Goal: Navigation & Orientation: Find specific page/section

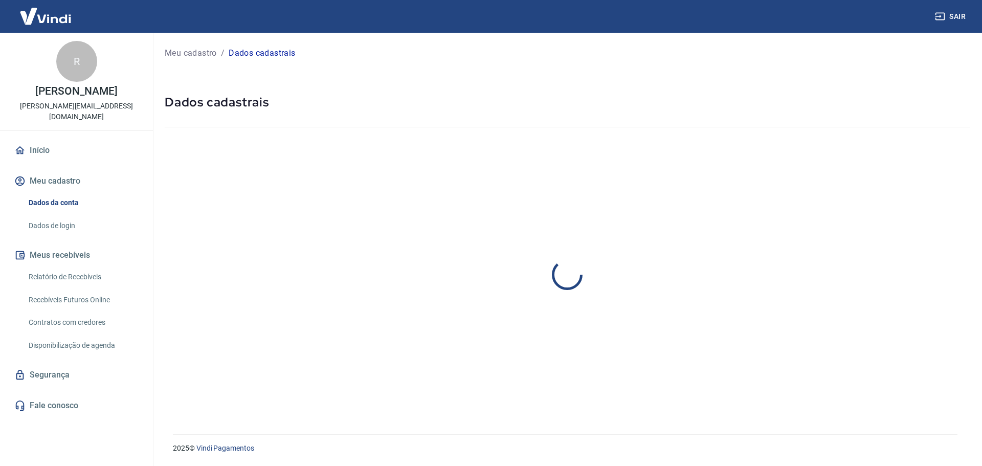
select select "RJ"
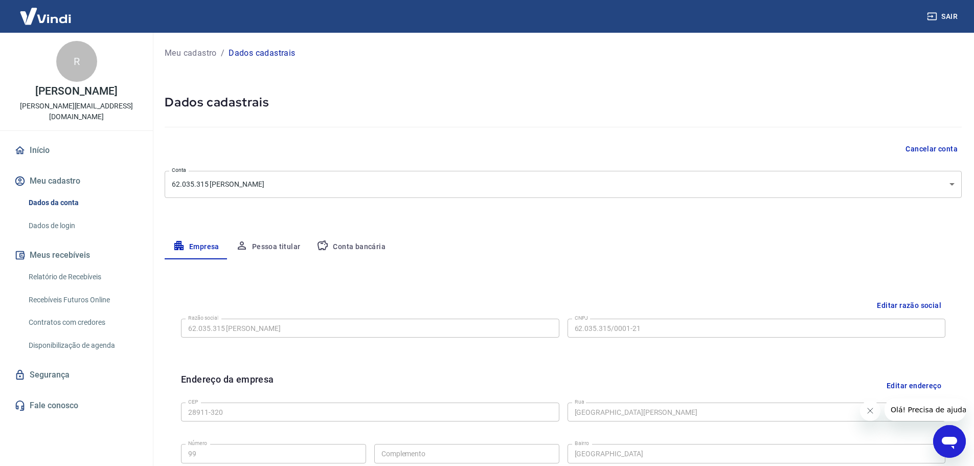
click at [279, 245] on button "Pessoa titular" at bounding box center [268, 247] width 81 height 25
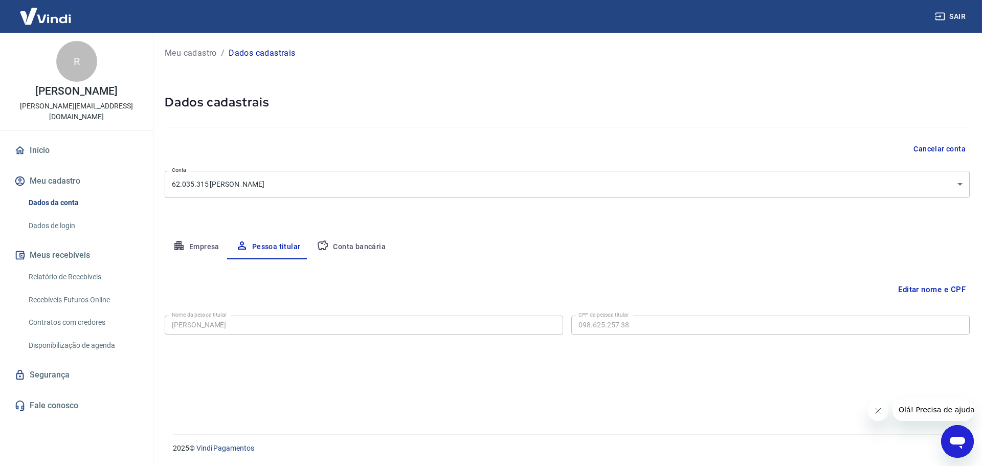
click at [354, 241] on button "Conta bancária" at bounding box center [350, 247] width 85 height 25
select select "1"
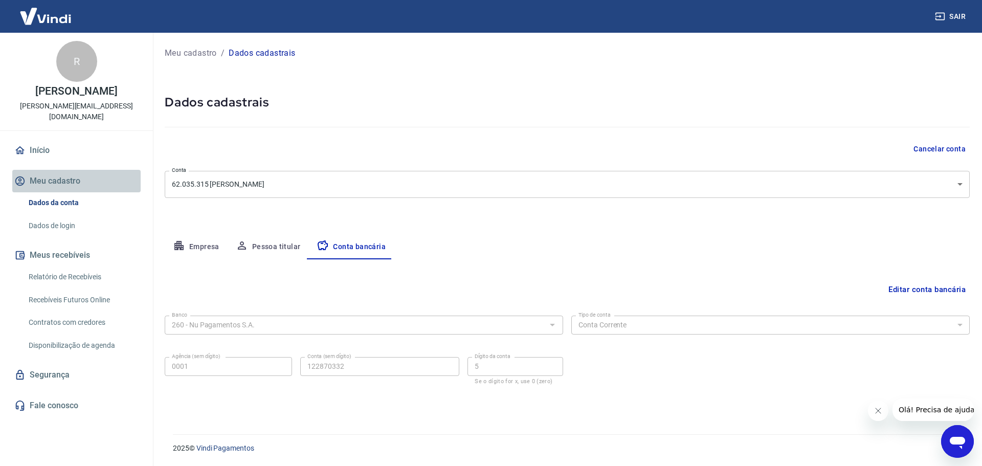
click at [49, 176] on button "Meu cadastro" at bounding box center [76, 181] width 128 height 23
click at [35, 145] on link "Início" at bounding box center [76, 150] width 128 height 23
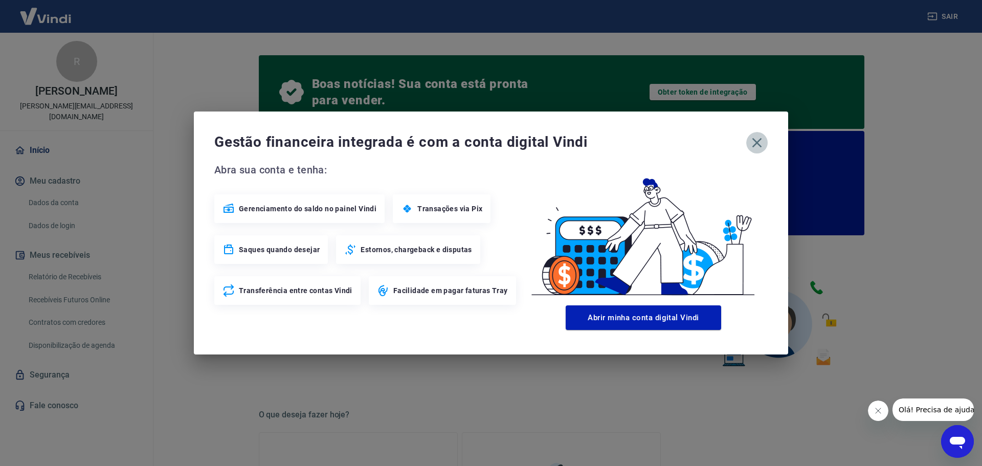
click at [754, 145] on icon "button" at bounding box center [757, 143] width 10 height 10
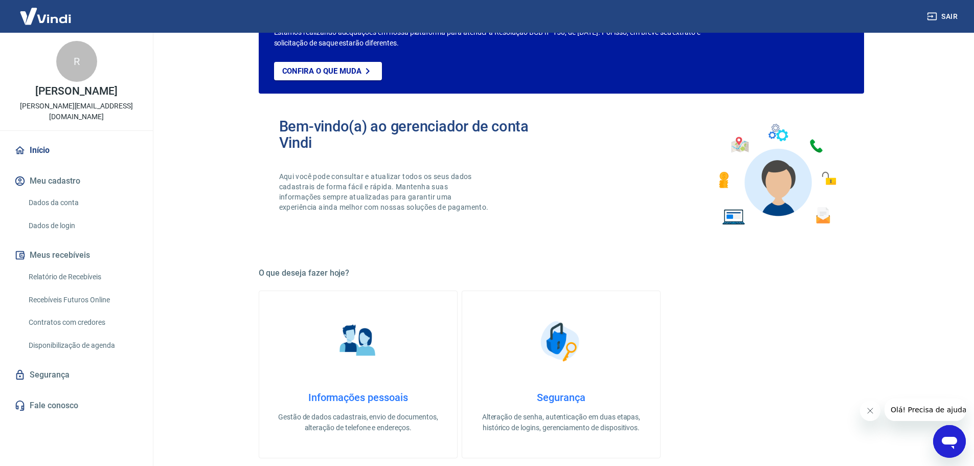
scroll to position [153, 0]
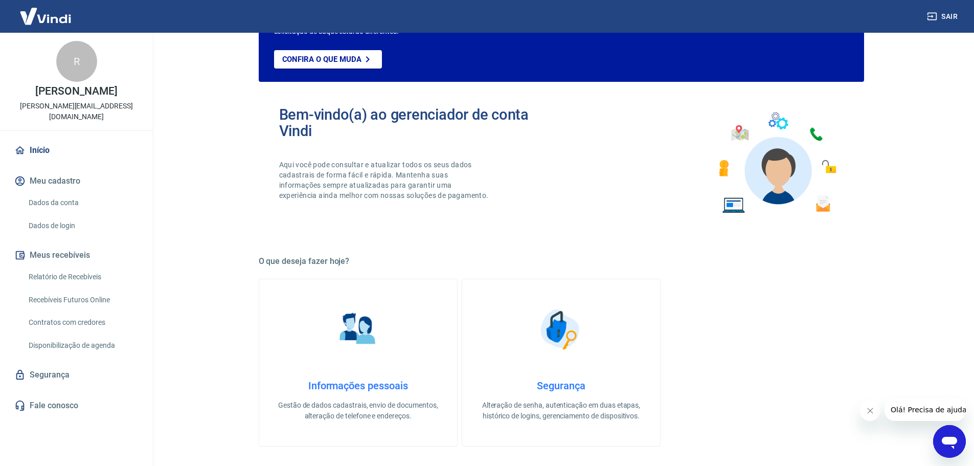
click at [86, 351] on link "Disponibilização de agenda" at bounding box center [83, 345] width 116 height 21
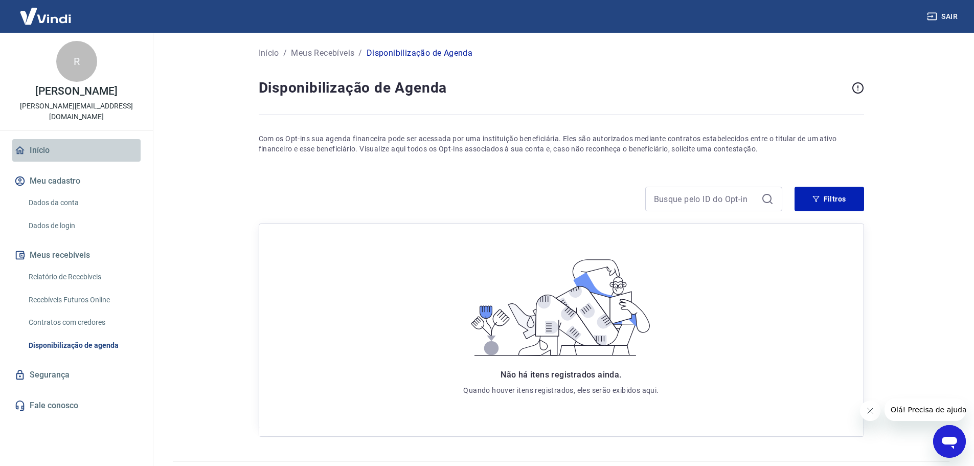
click at [60, 143] on link "Início" at bounding box center [76, 150] width 128 height 23
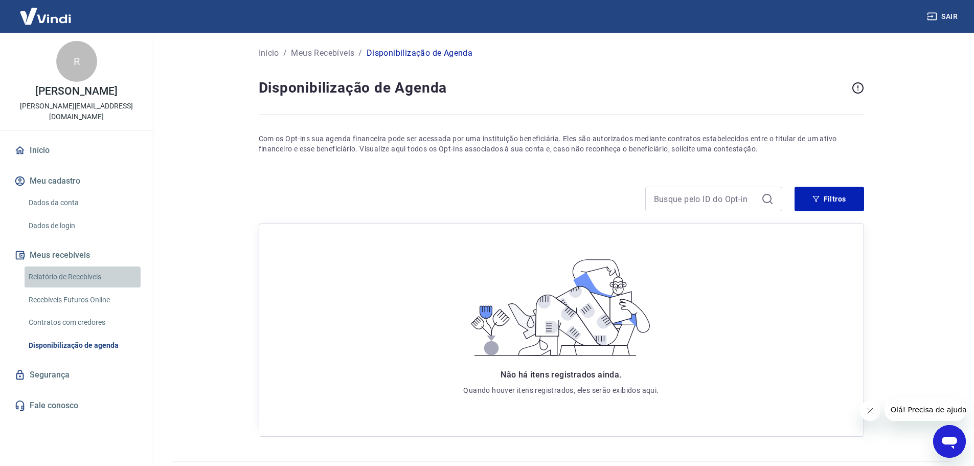
click at [65, 277] on link "Relatório de Recebíveis" at bounding box center [83, 276] width 116 height 21
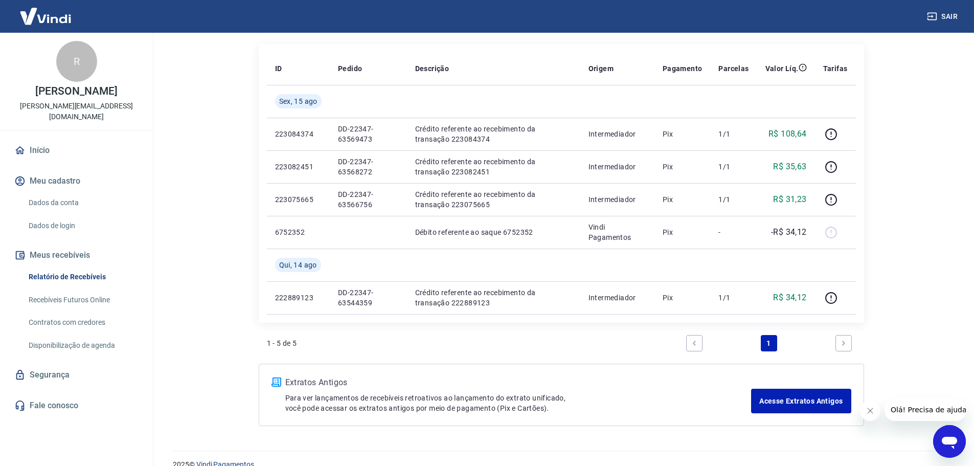
scroll to position [141, 0]
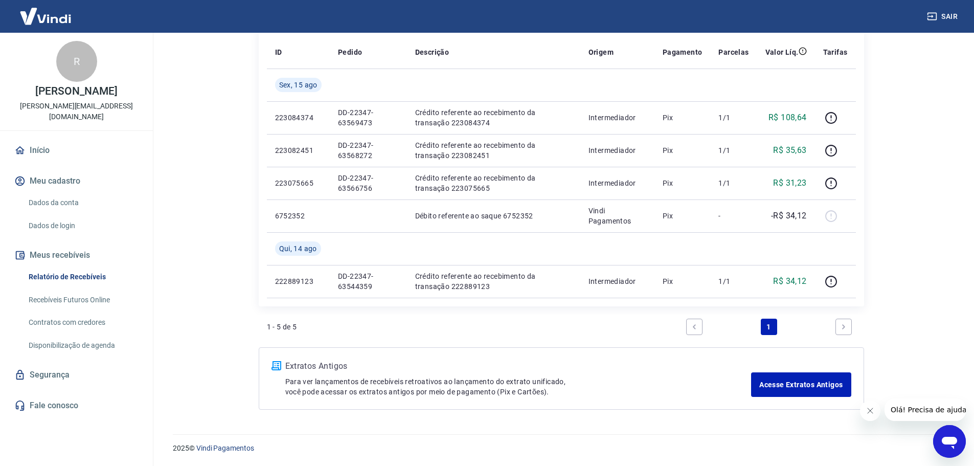
click at [55, 380] on link "Segurança" at bounding box center [76, 375] width 128 height 23
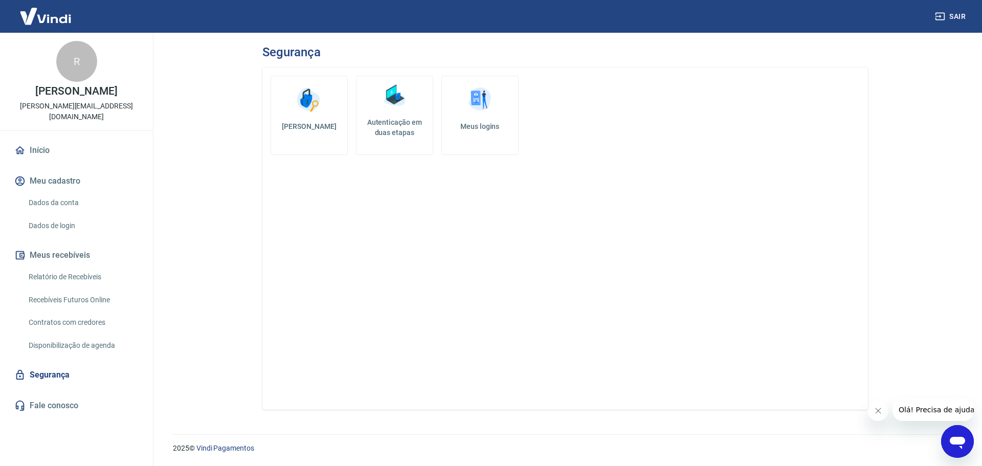
click at [64, 399] on link "Fale conosco" at bounding box center [76, 405] width 128 height 23
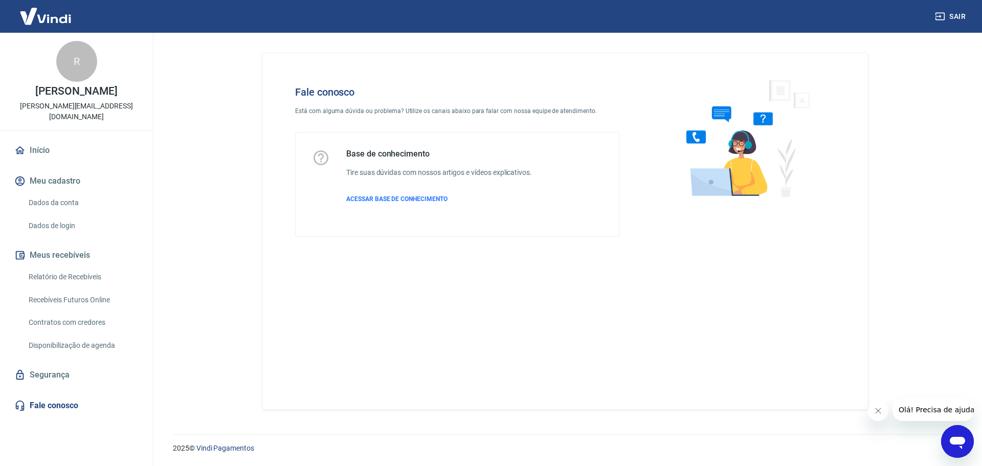
click at [48, 150] on link "Início" at bounding box center [76, 150] width 128 height 23
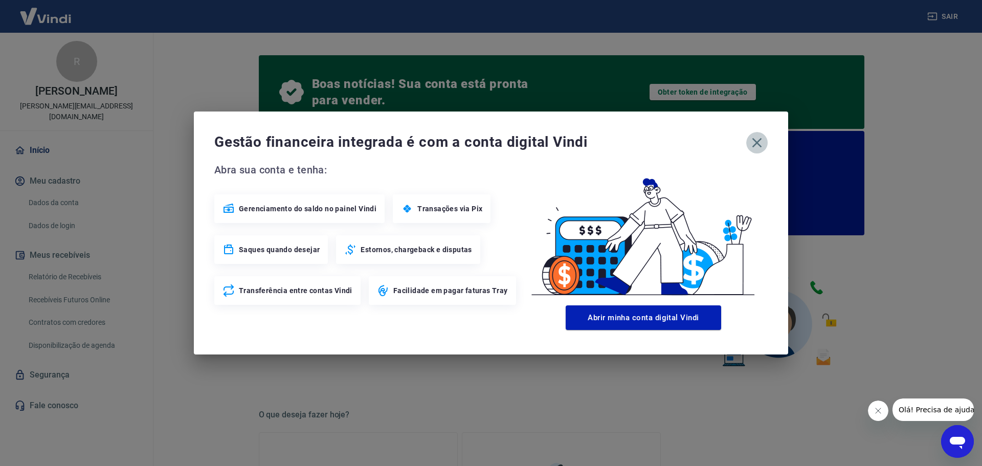
click at [758, 147] on icon "button" at bounding box center [757, 142] width 16 height 16
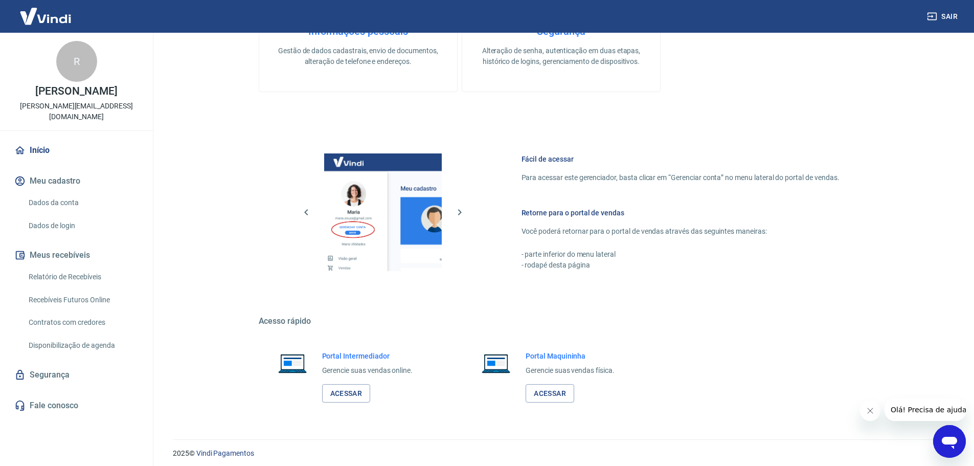
scroll to position [513, 0]
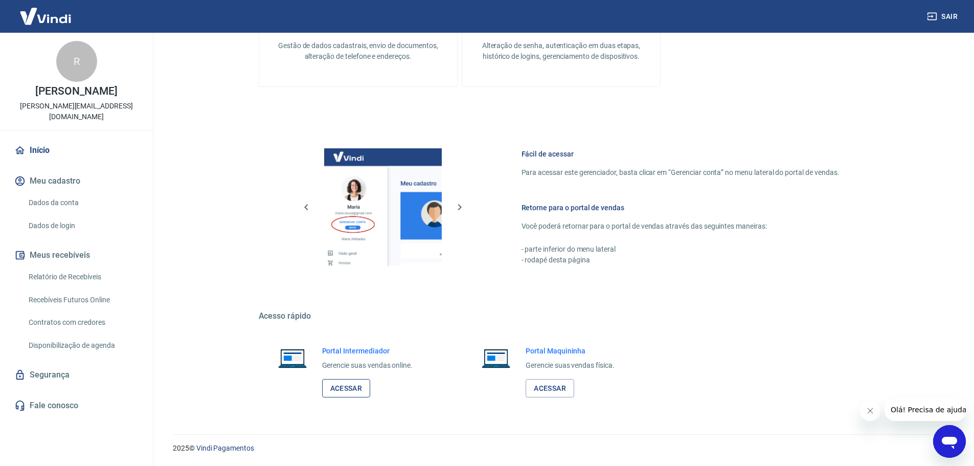
click at [355, 392] on link "Acessar" at bounding box center [346, 388] width 49 height 19
